Goal: Navigation & Orientation: Find specific page/section

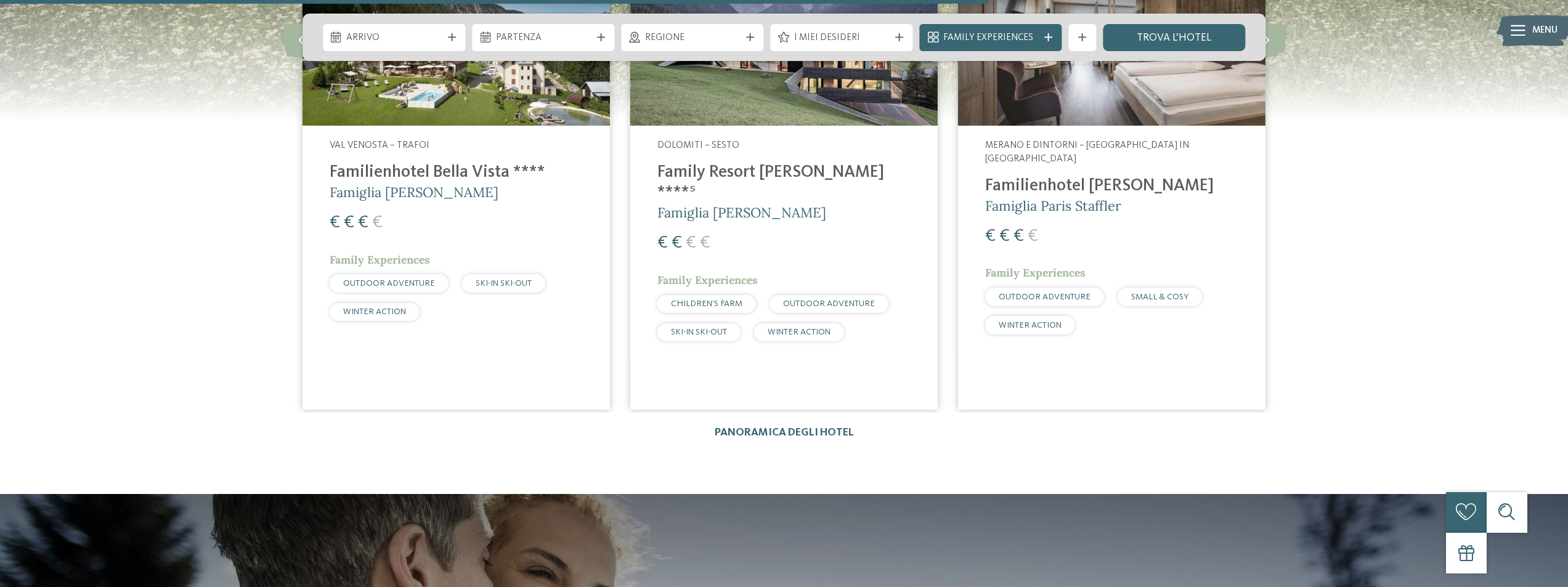
scroll to position [1839, 0]
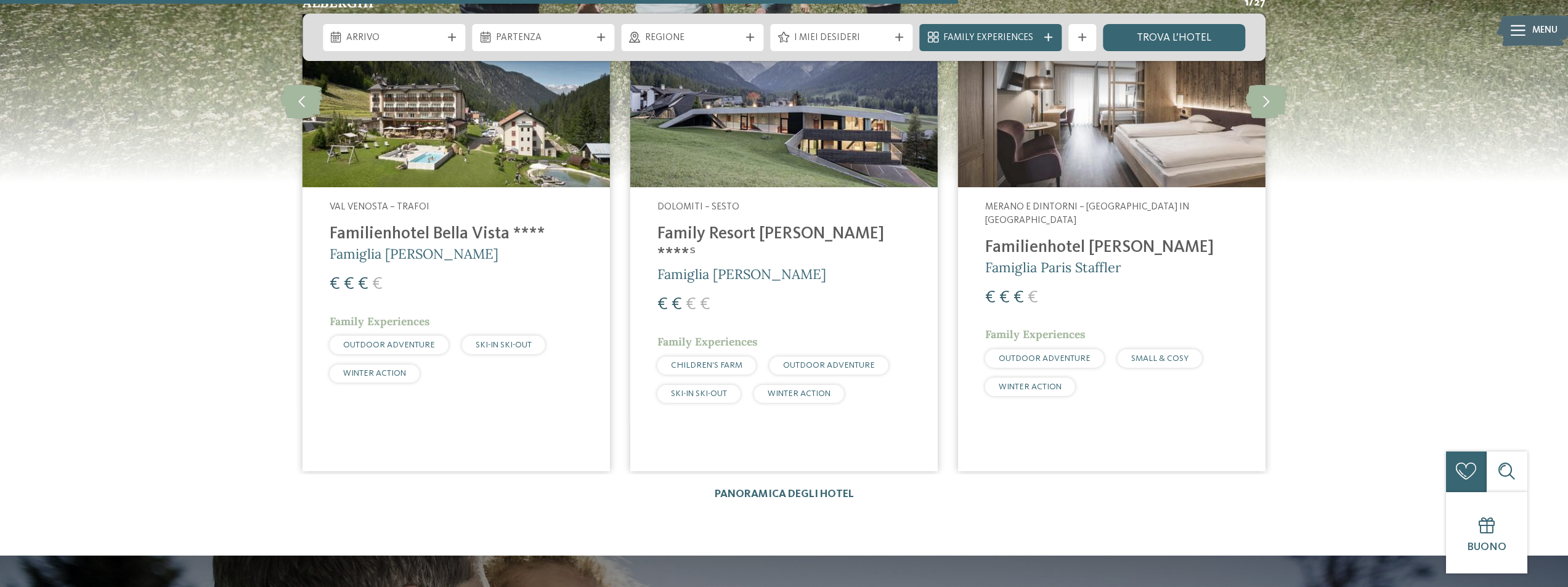
click at [497, 224] on h4 "Familienhotel Bella Vista ****" at bounding box center [456, 234] width 253 height 20
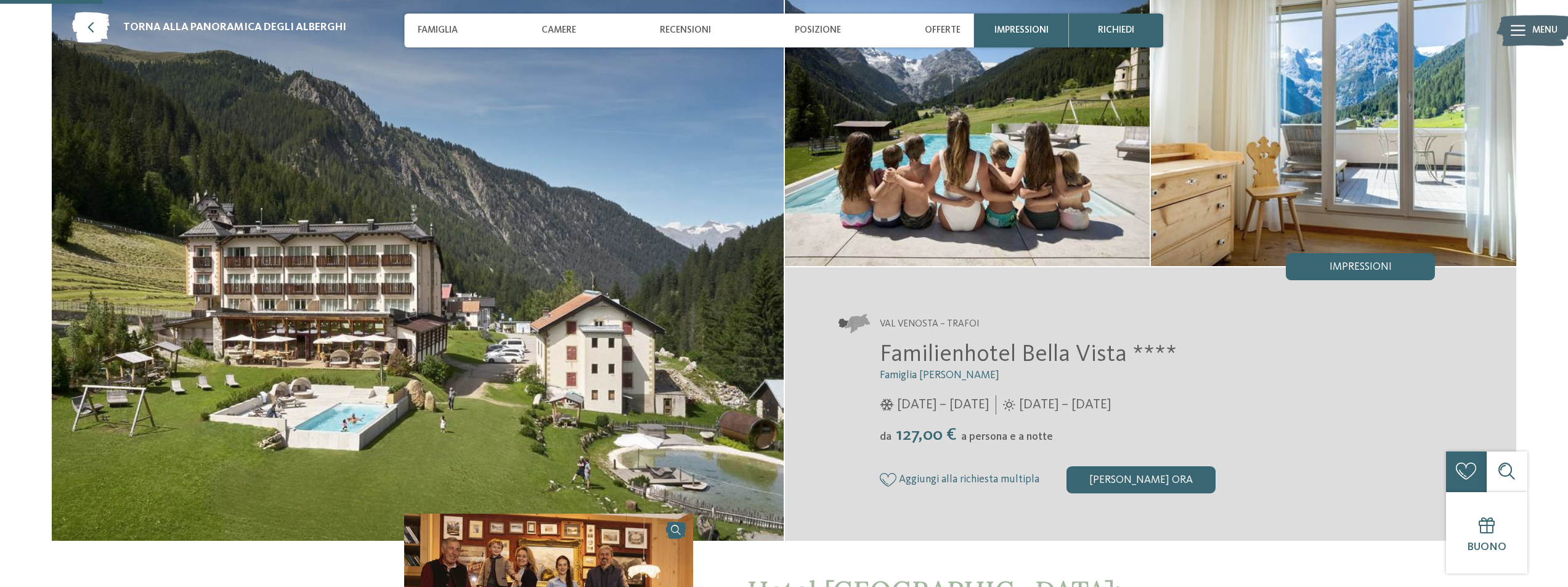
scroll to position [61, 0]
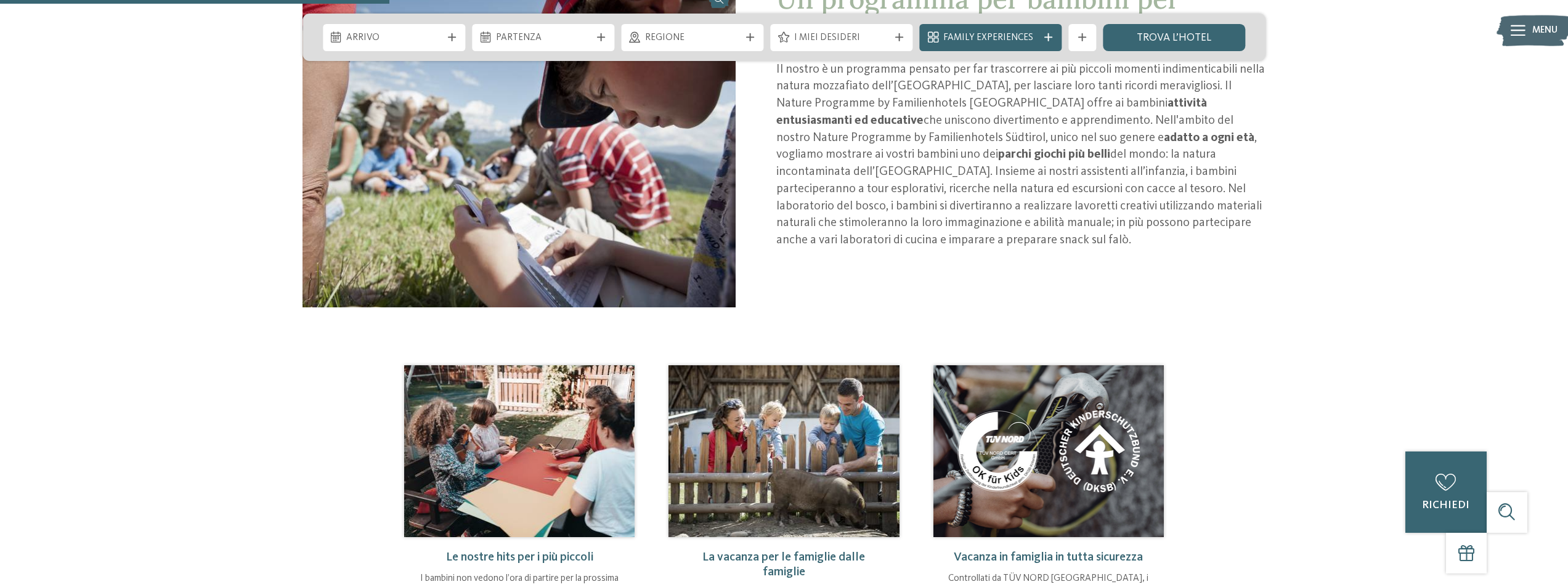
scroll to position [1109, 0]
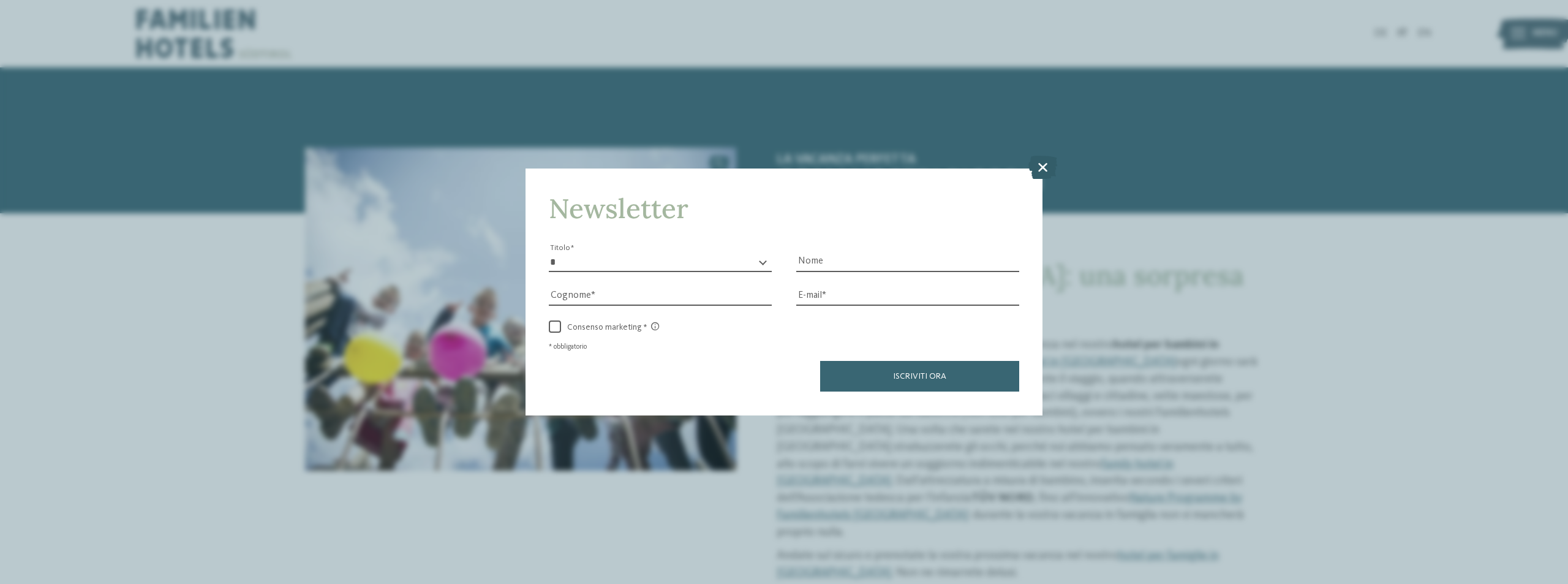
click at [1038, 168] on icon at bounding box center [1042, 167] width 29 height 23
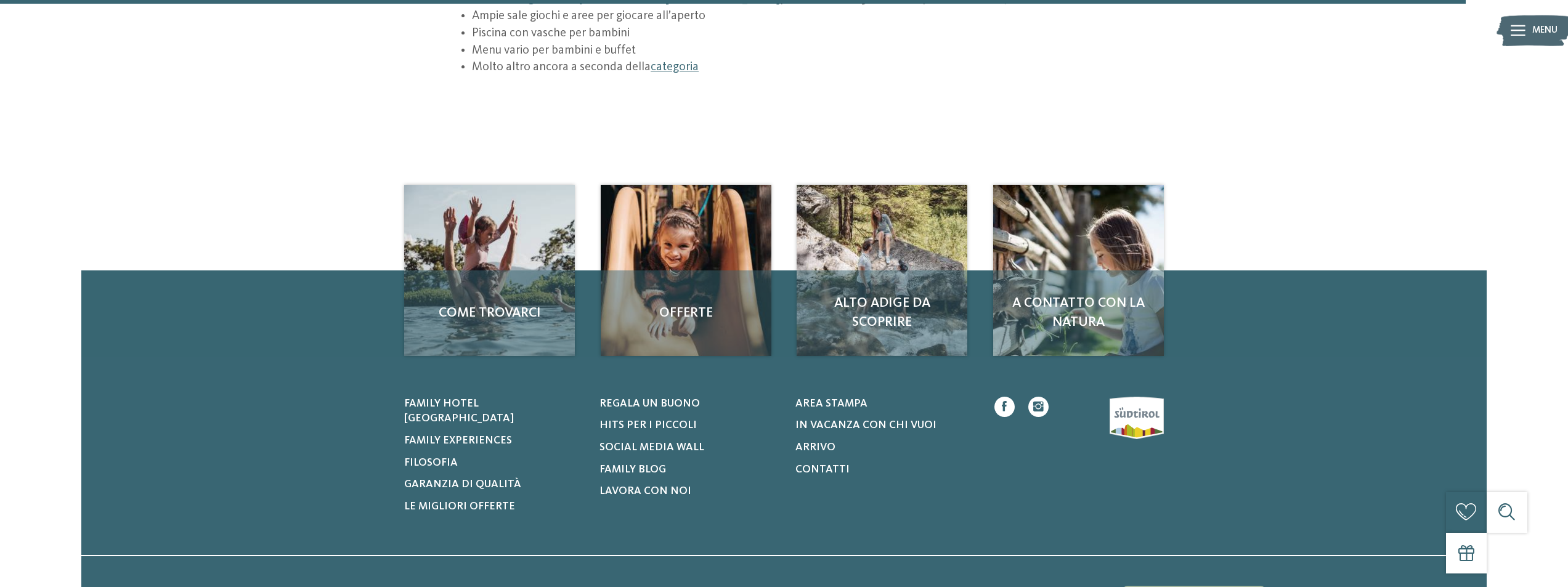
scroll to position [2052, 0]
